Goal: Transaction & Acquisition: Download file/media

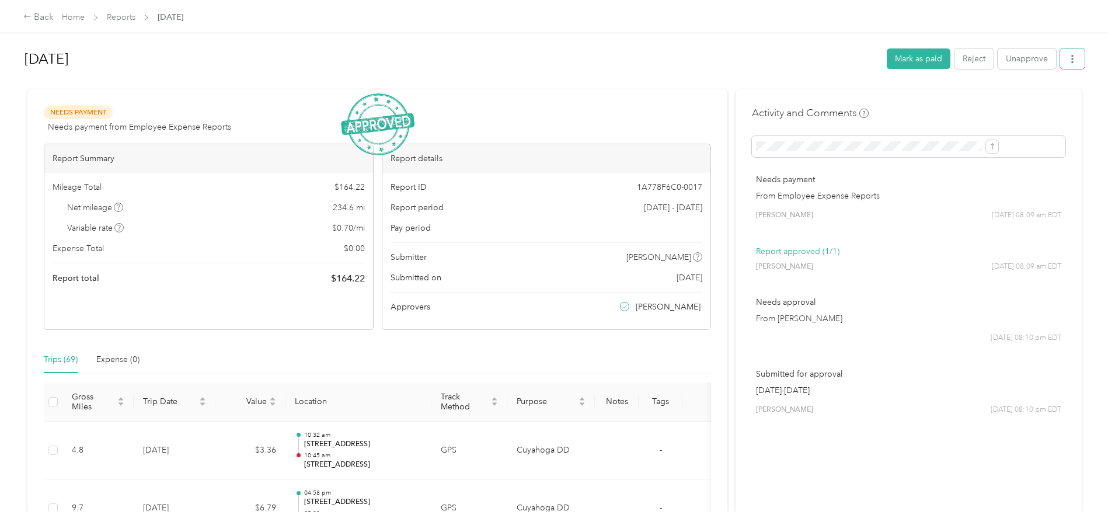
click at [1060, 59] on button "button" at bounding box center [1072, 58] width 25 height 20
click at [966, 108] on li "Download" at bounding box center [947, 102] width 86 height 20
click at [947, 100] on span "Download" at bounding box center [943, 102] width 39 height 12
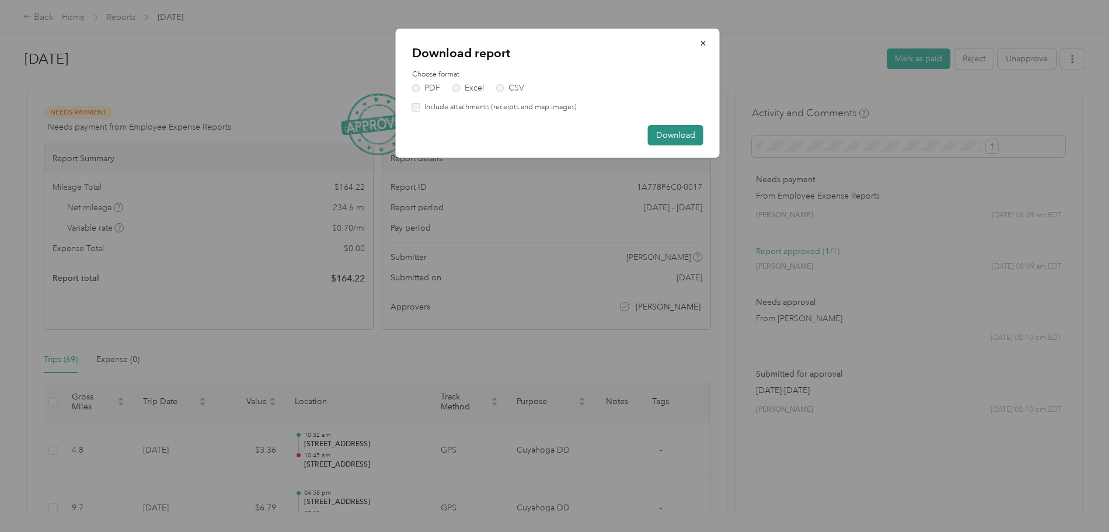
click at [680, 140] on button "Download" at bounding box center [675, 135] width 55 height 20
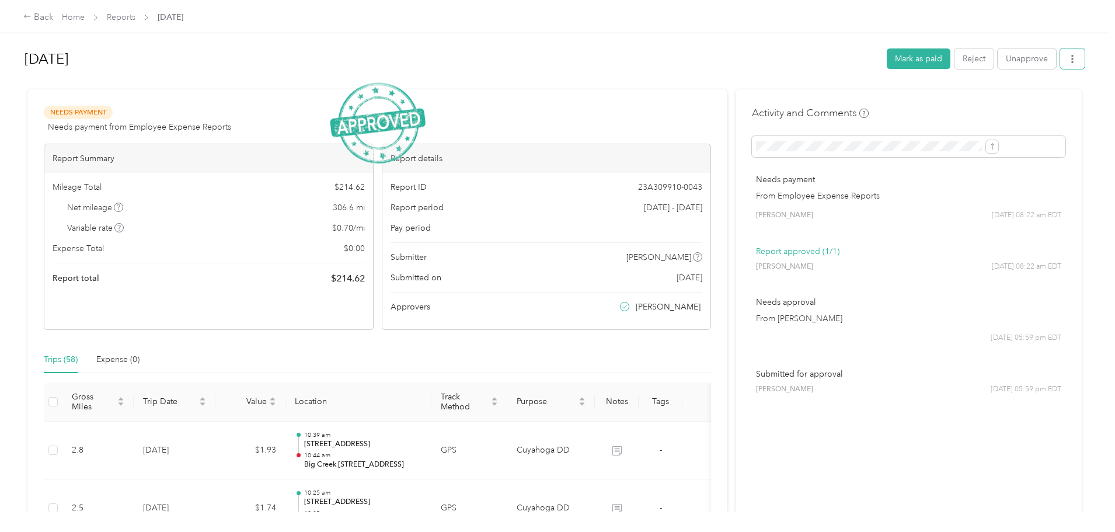
click at [1060, 58] on button "button" at bounding box center [1072, 58] width 25 height 20
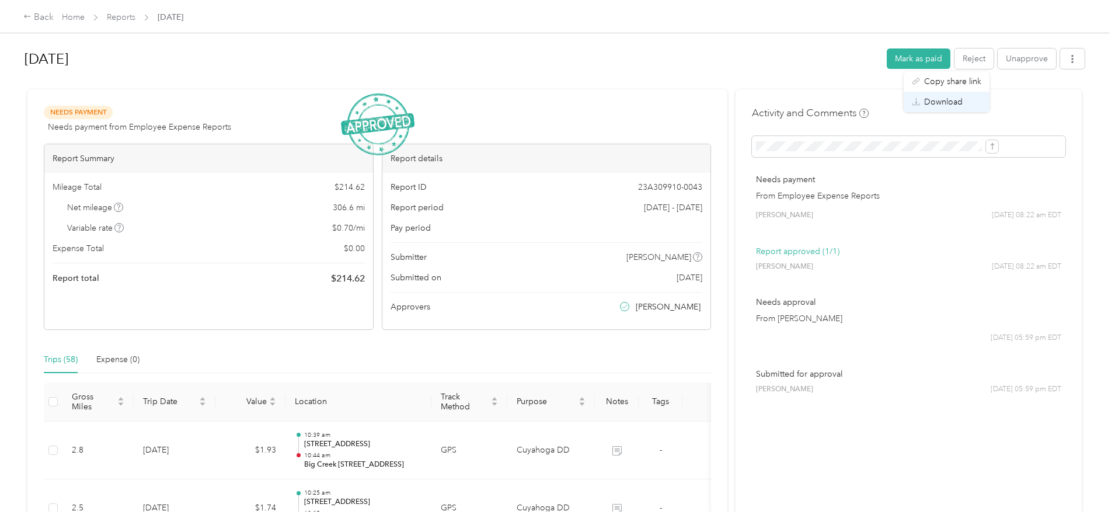
click at [959, 97] on span "Download" at bounding box center [943, 102] width 39 height 12
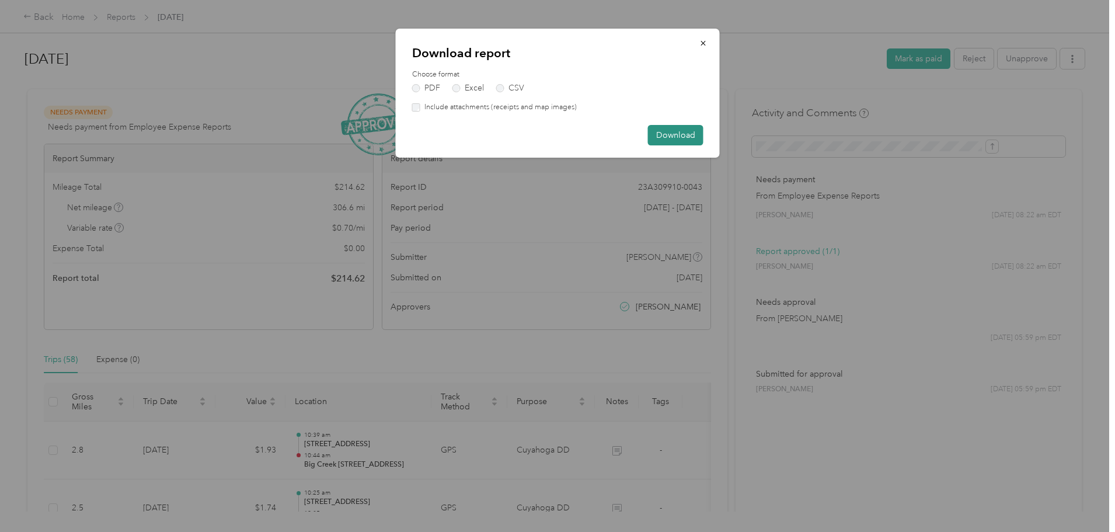
click at [687, 135] on button "Download" at bounding box center [675, 135] width 55 height 20
